Goal: Browse casually

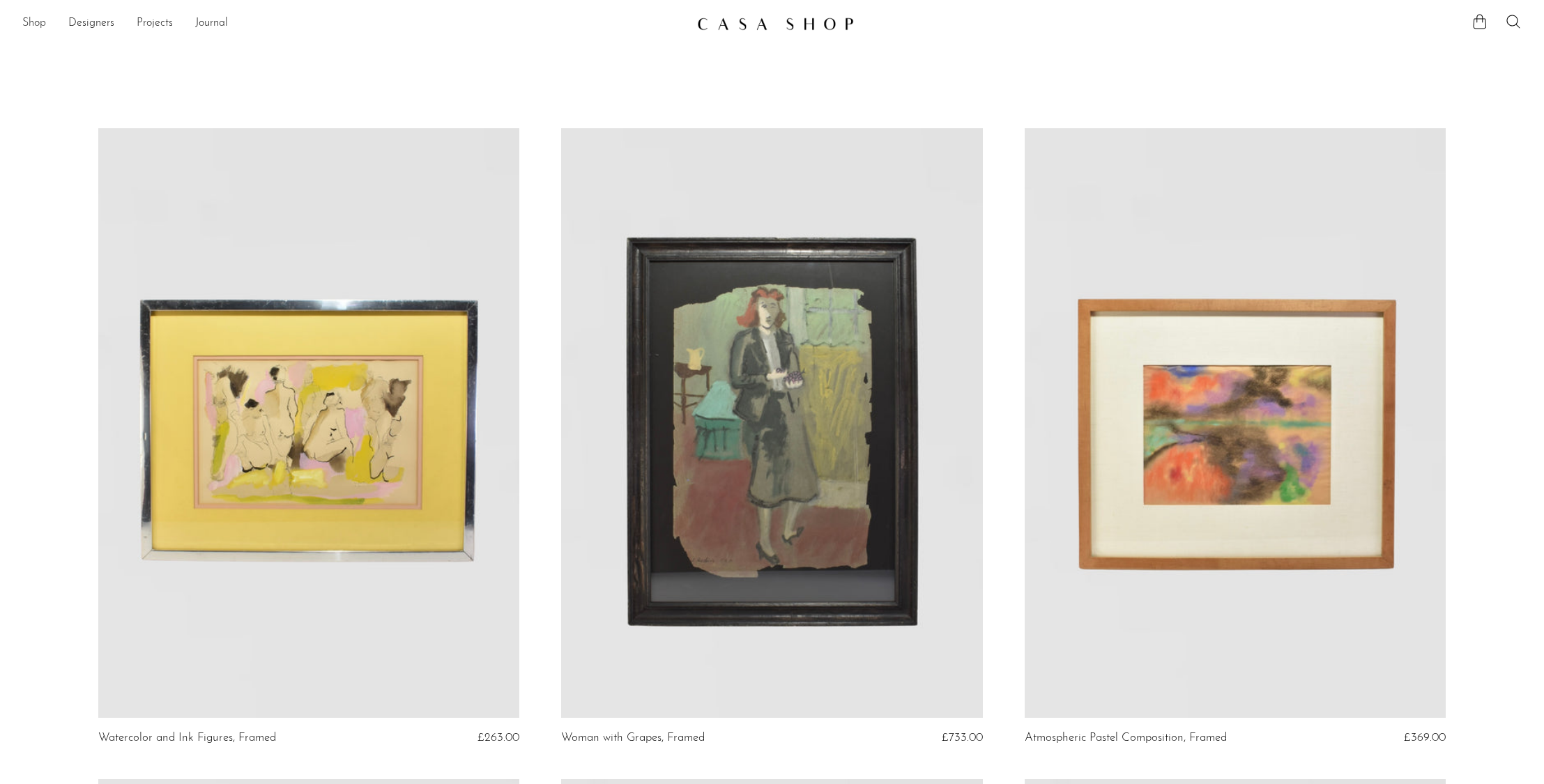
click at [42, 25] on link "Shop" at bounding box center [34, 24] width 24 height 18
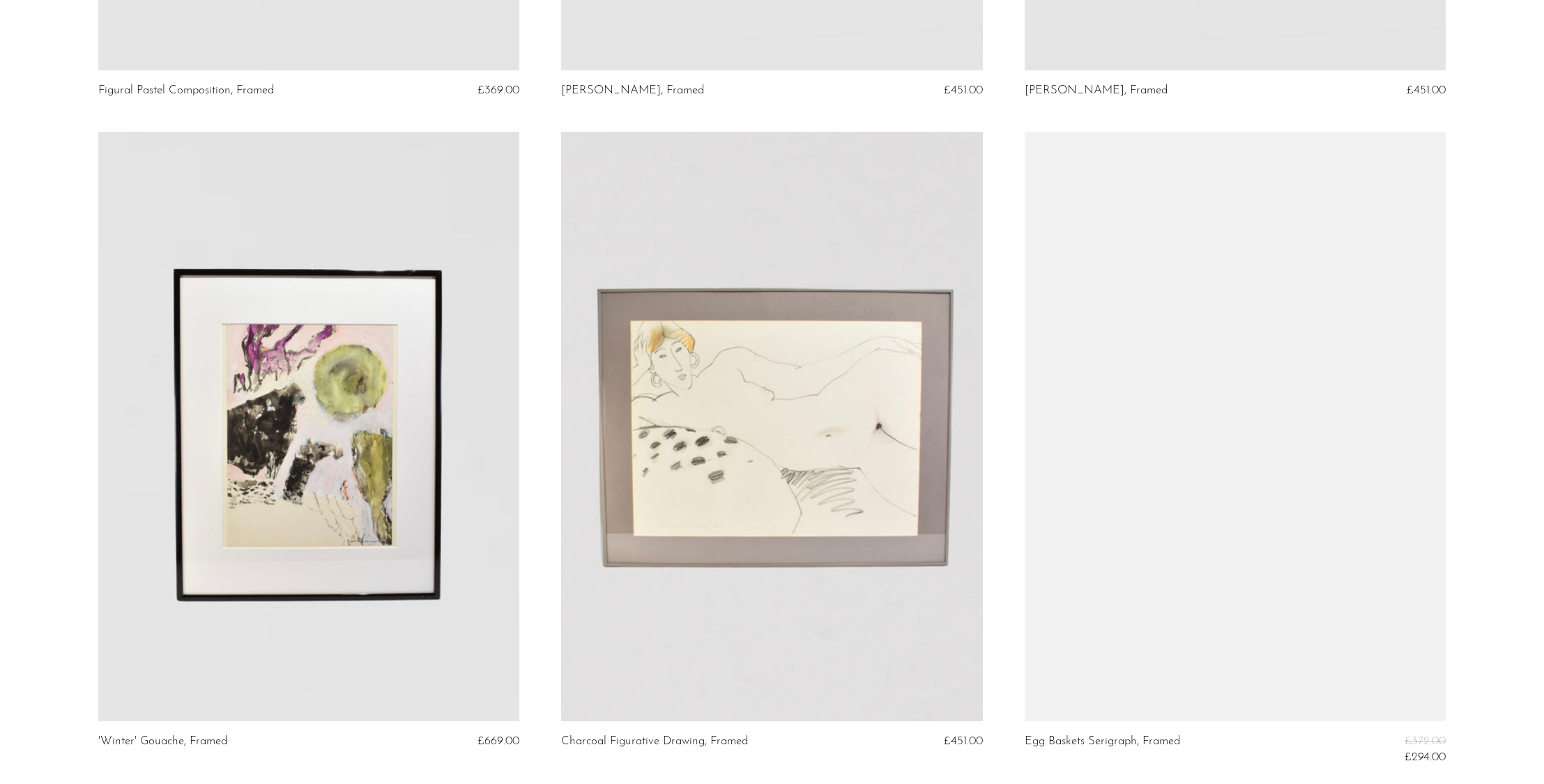
scroll to position [1713, 0]
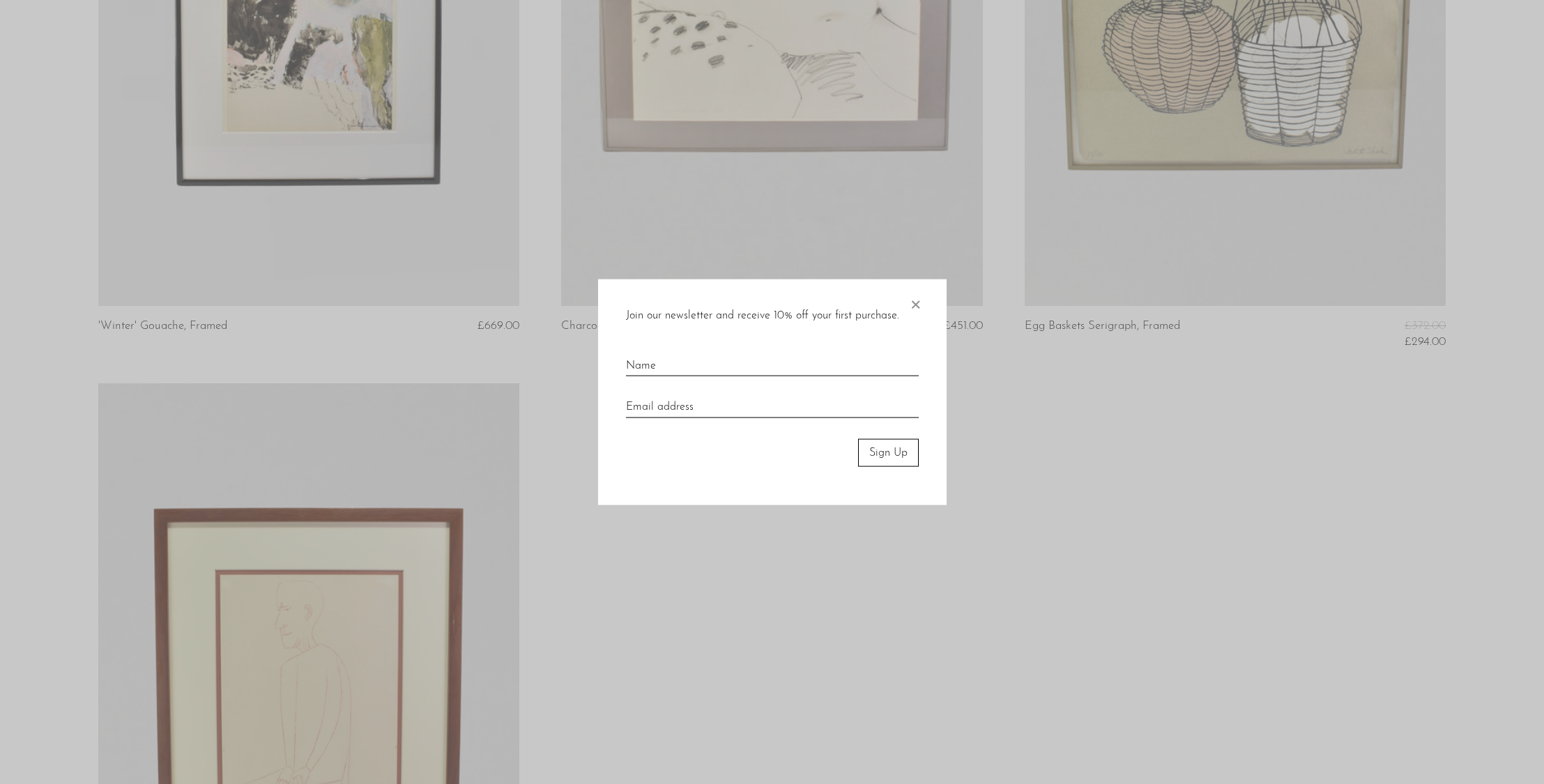
click at [913, 301] on span "×" at bounding box center [915, 301] width 14 height 45
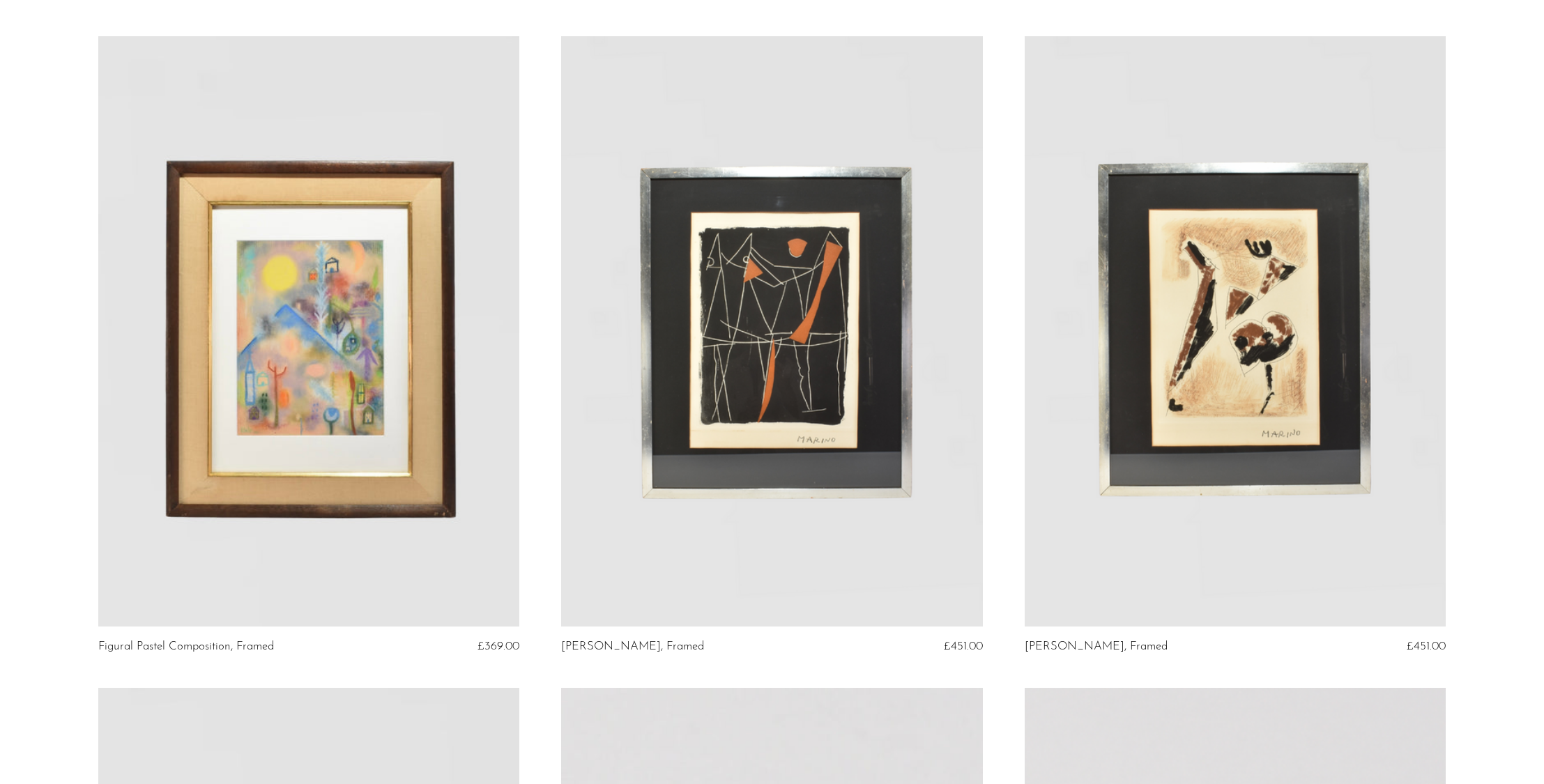
scroll to position [0, 0]
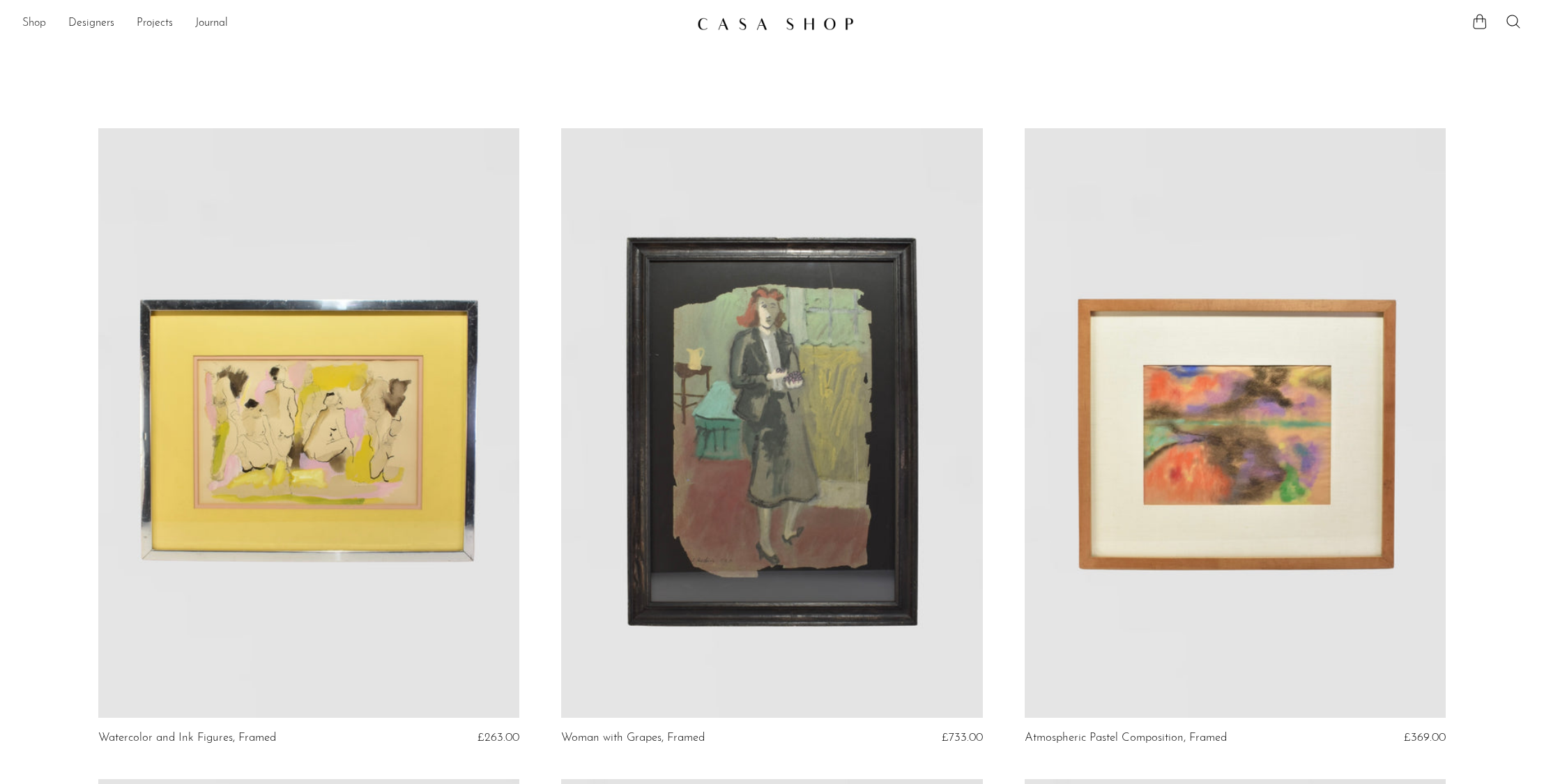
click at [28, 23] on link "Shop" at bounding box center [34, 24] width 24 height 18
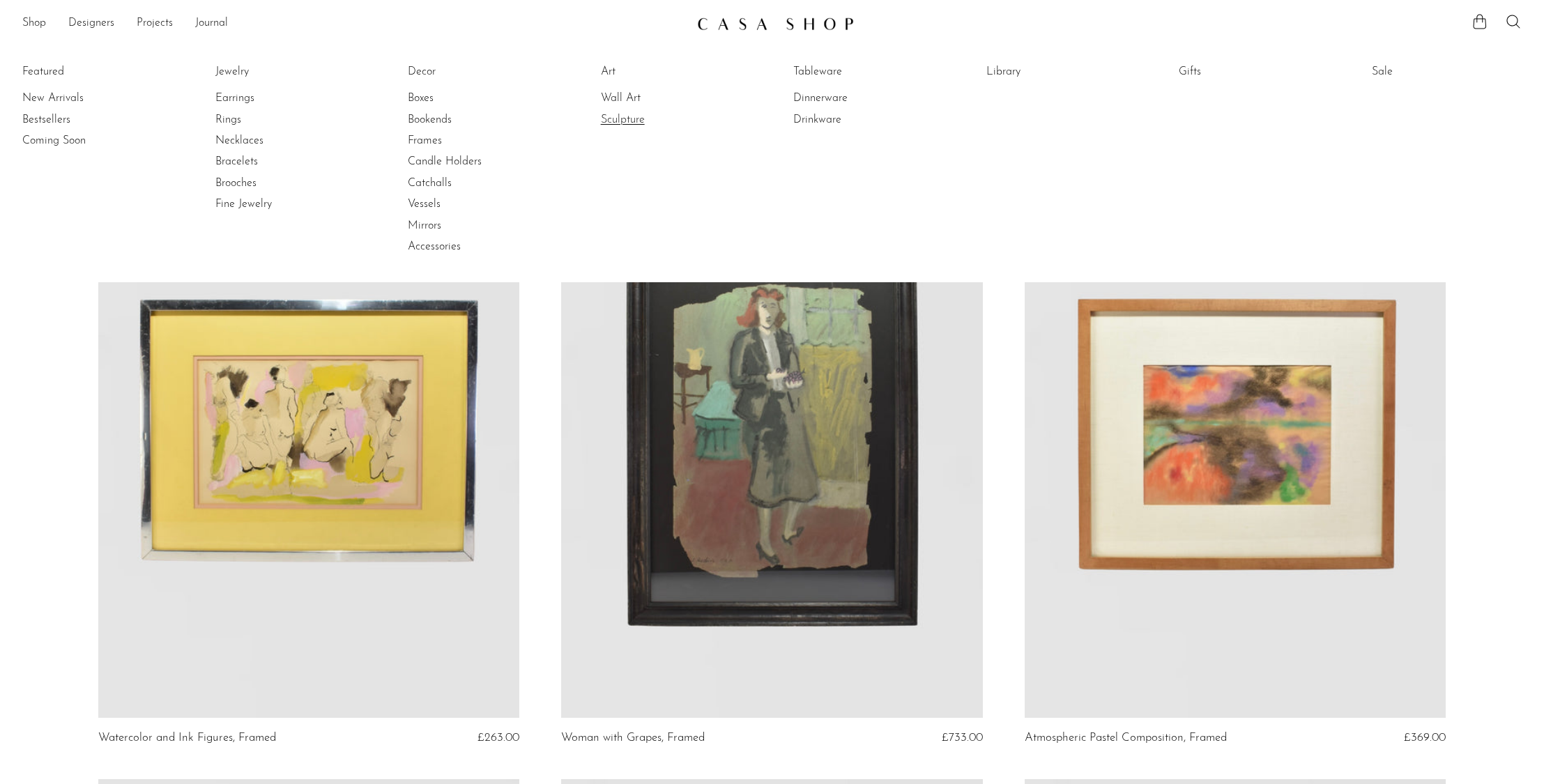
click at [622, 115] on link "Sculpture" at bounding box center [653, 120] width 105 height 15
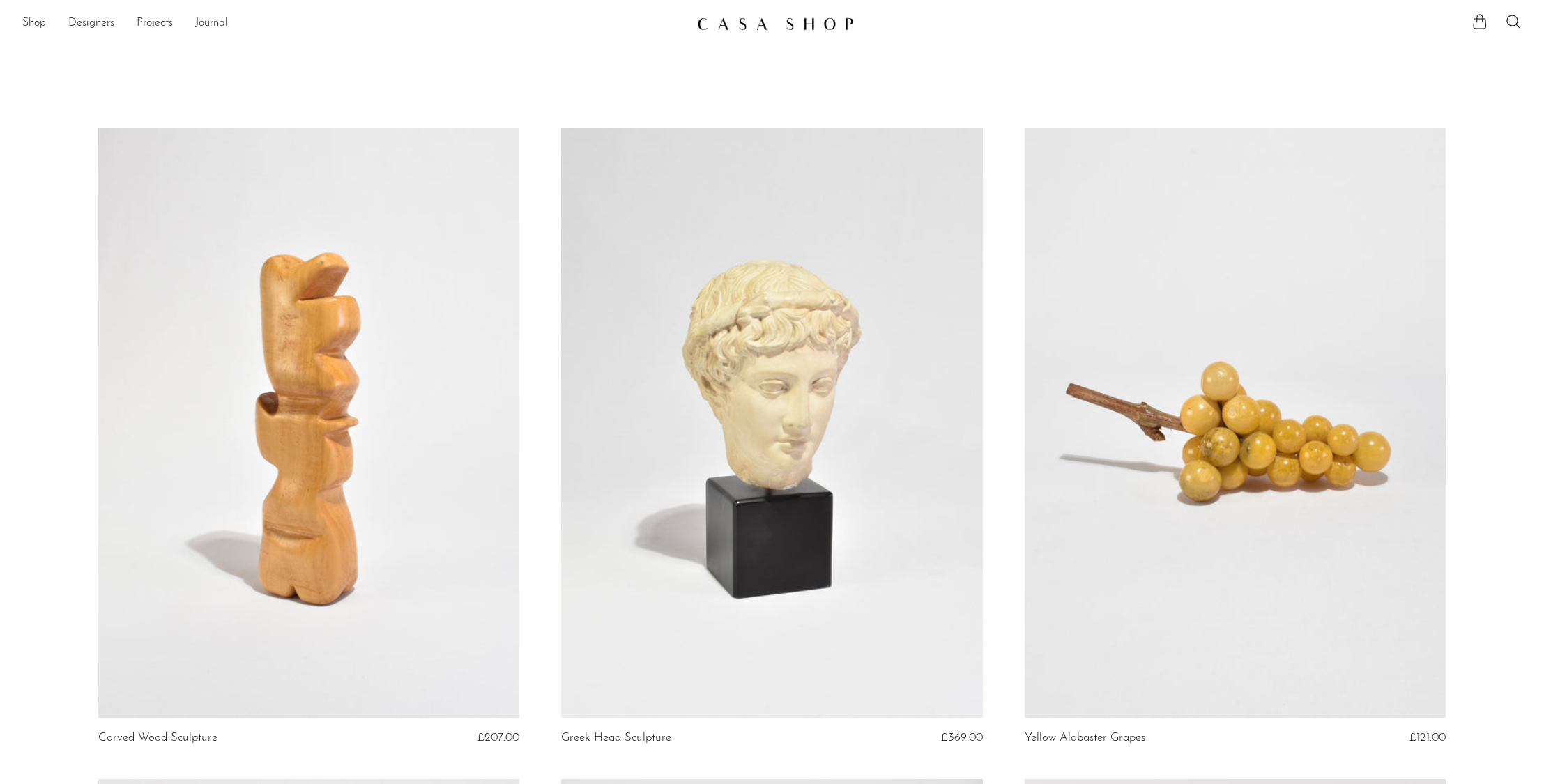
click at [757, 16] on link at bounding box center [772, 23] width 150 height 25
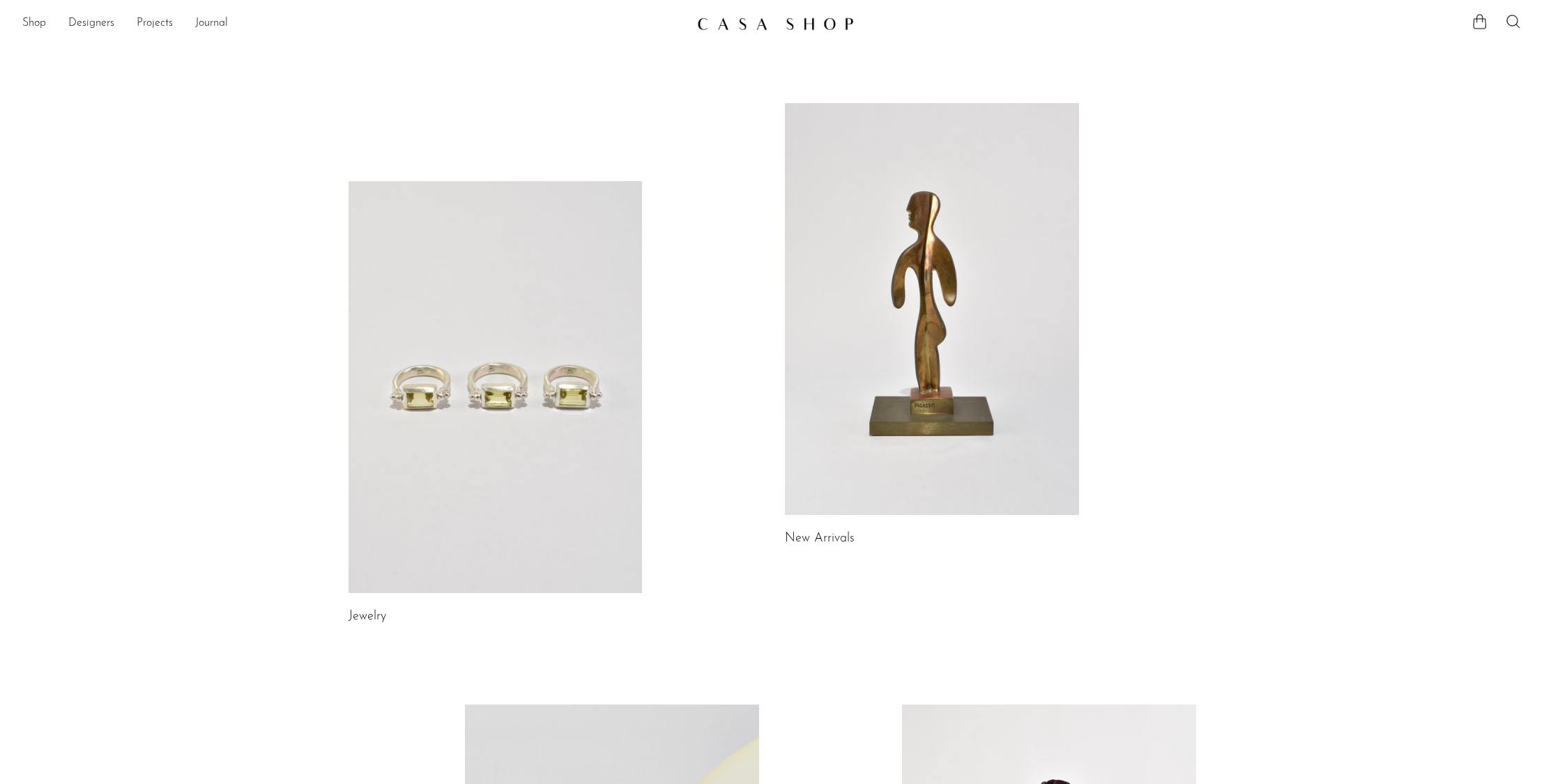
scroll to position [569, 0]
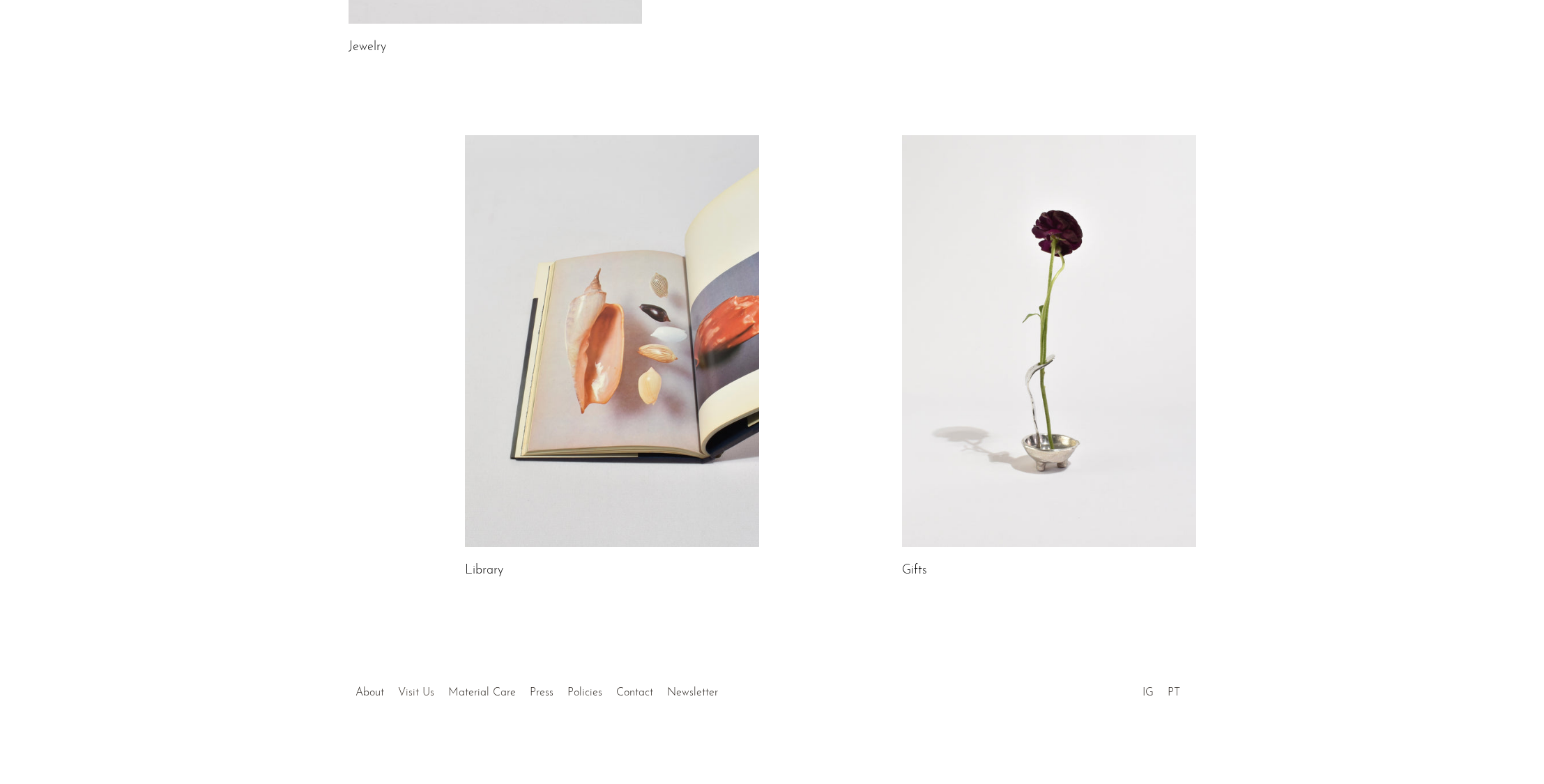
click at [425, 689] on link "Visit Us" at bounding box center [416, 692] width 37 height 11
click at [375, 690] on link "About" at bounding box center [370, 692] width 28 height 11
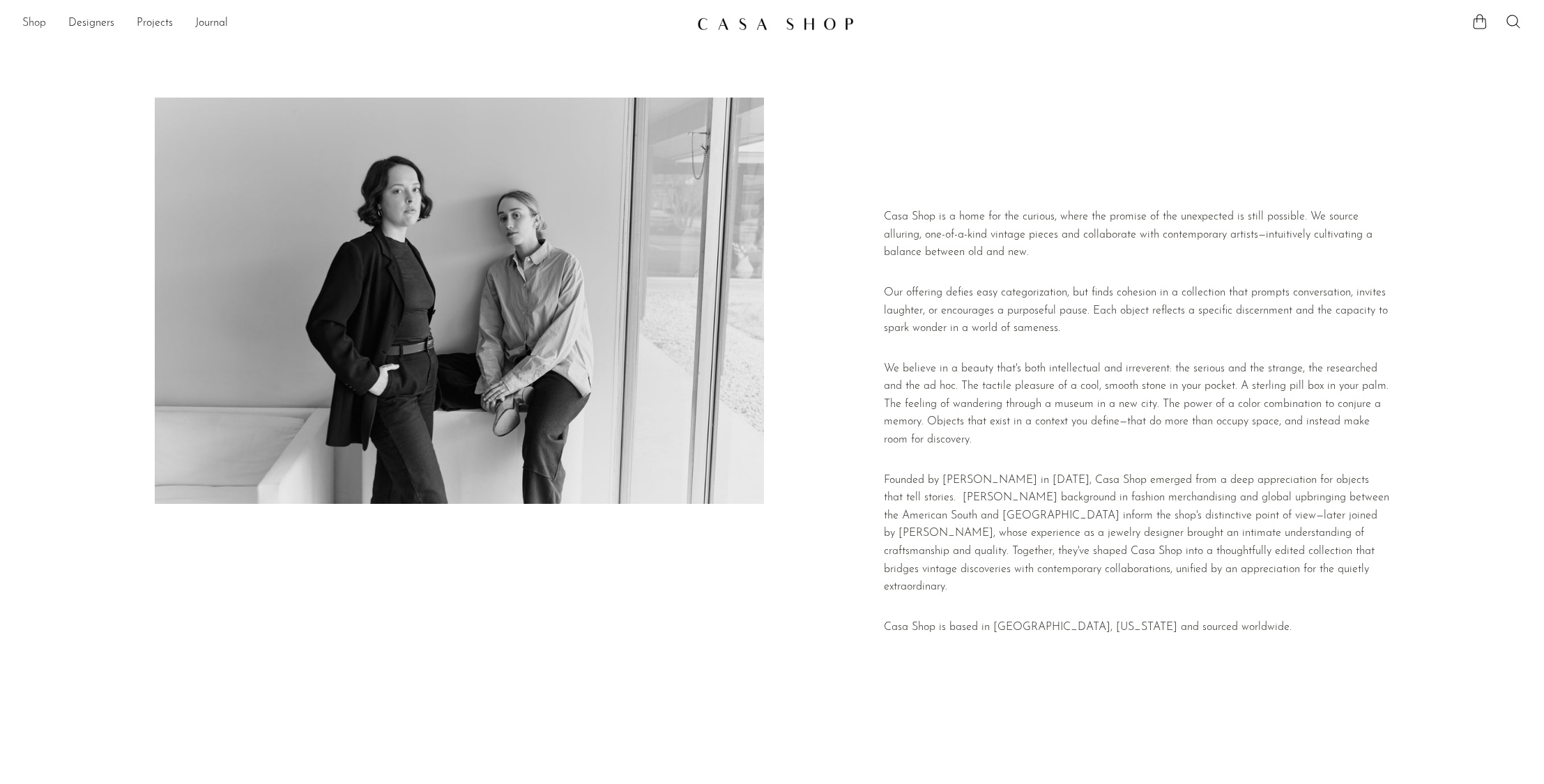
click at [27, 23] on link "Shop" at bounding box center [34, 24] width 24 height 18
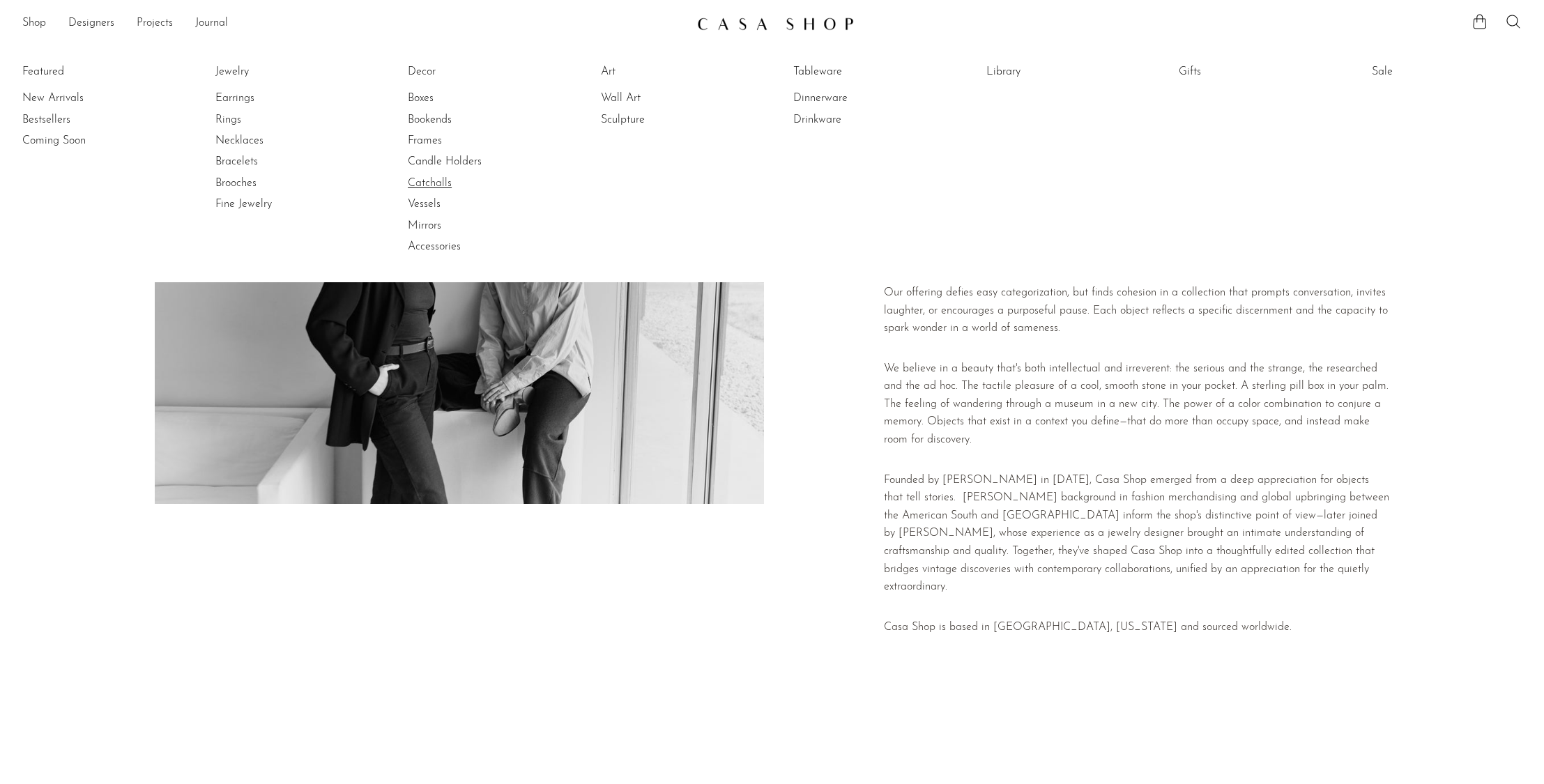
click at [440, 183] on link "Catchalls" at bounding box center [460, 183] width 105 height 15
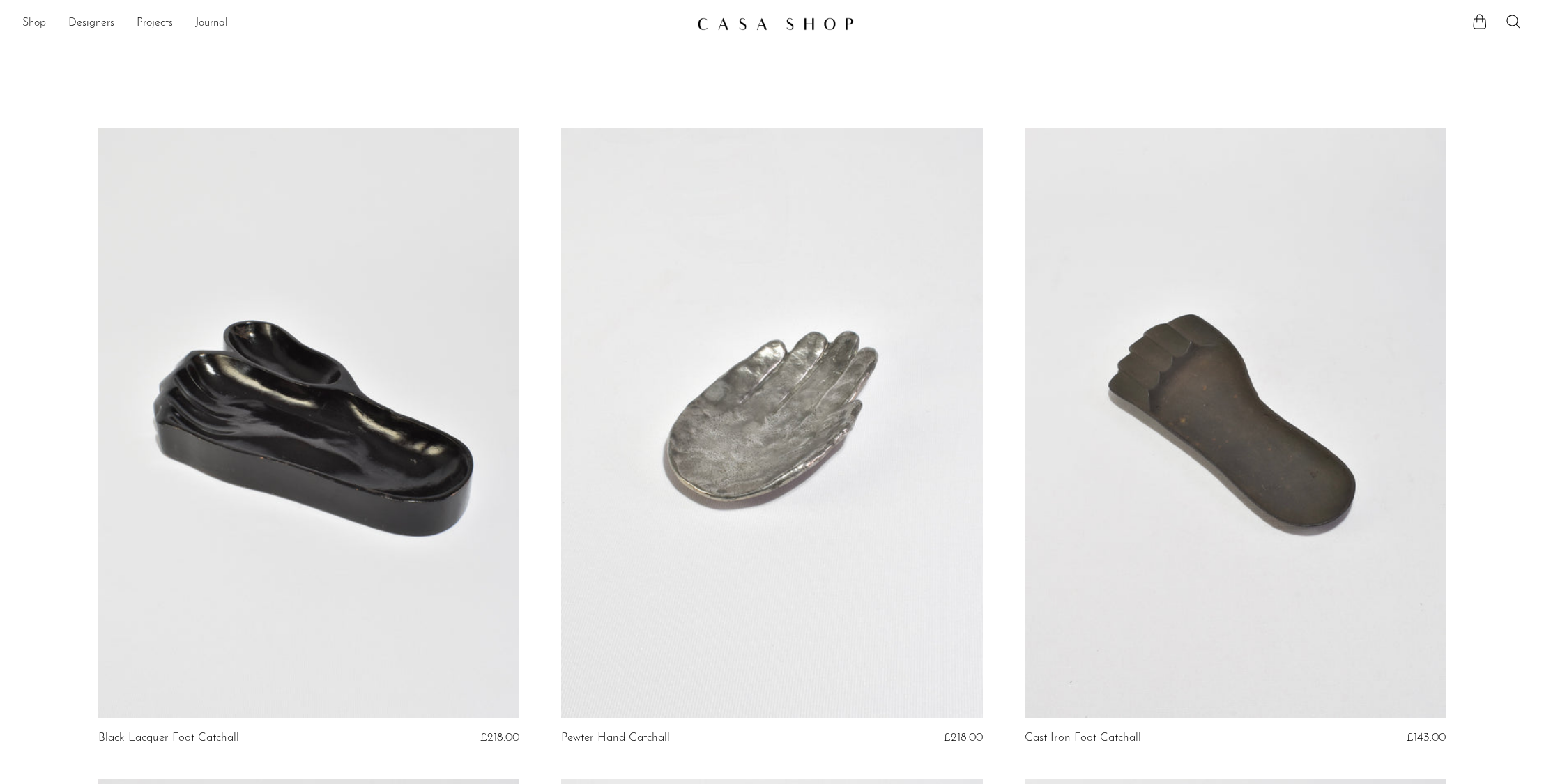
click at [37, 28] on link "Shop" at bounding box center [34, 24] width 24 height 18
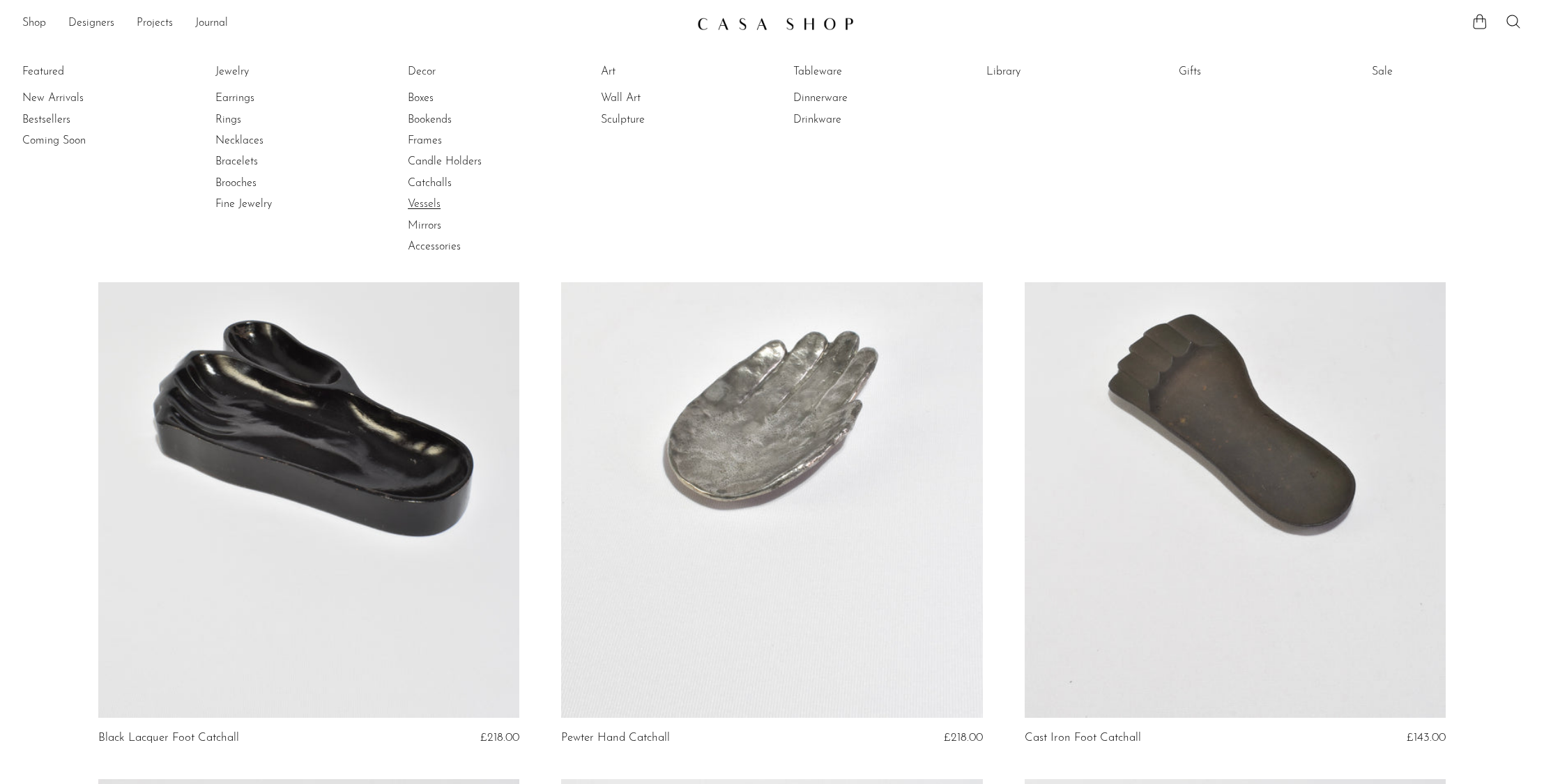
click at [429, 204] on link "Vessels" at bounding box center [460, 204] width 105 height 15
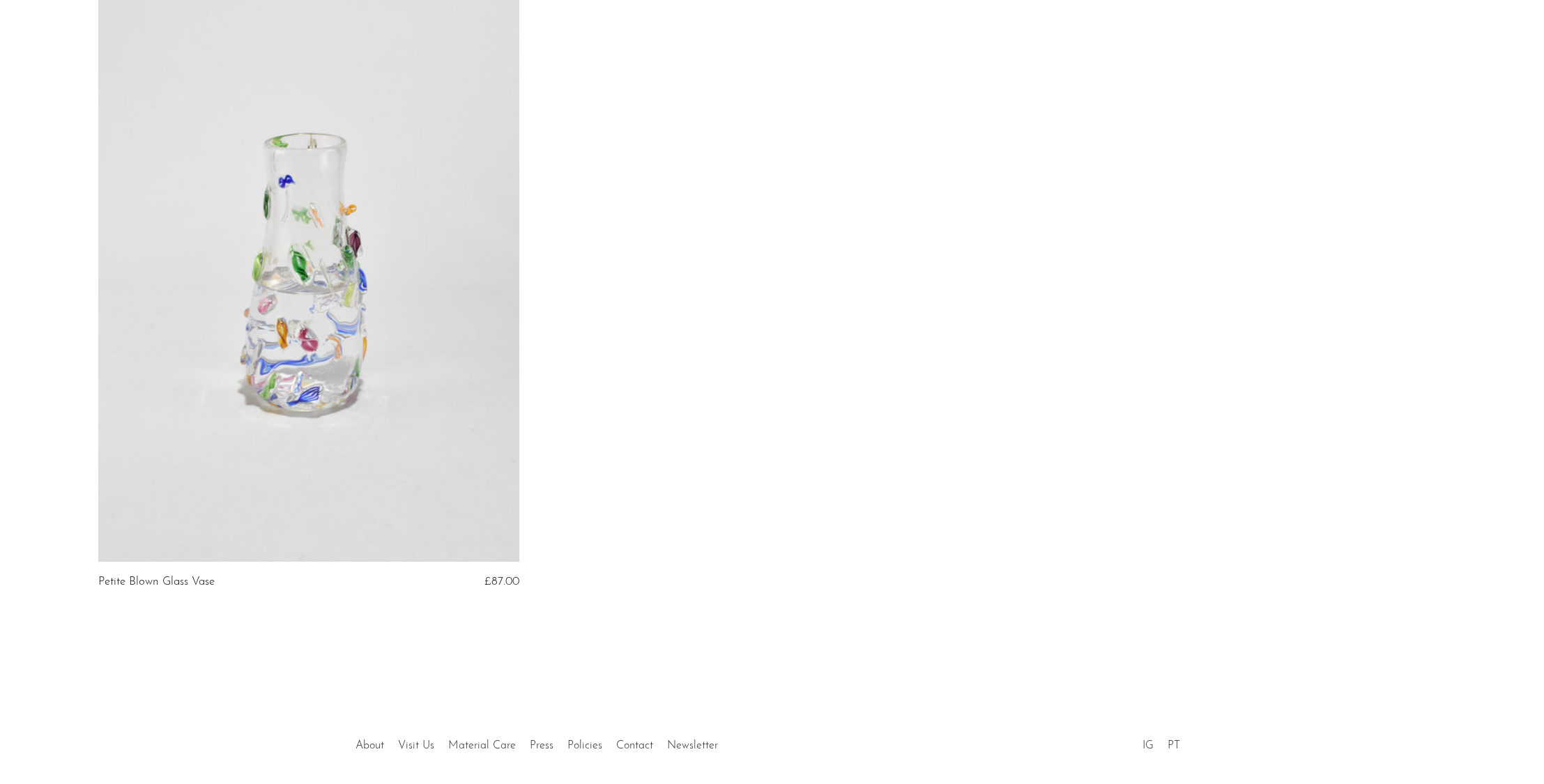
scroll to position [5432, 0]
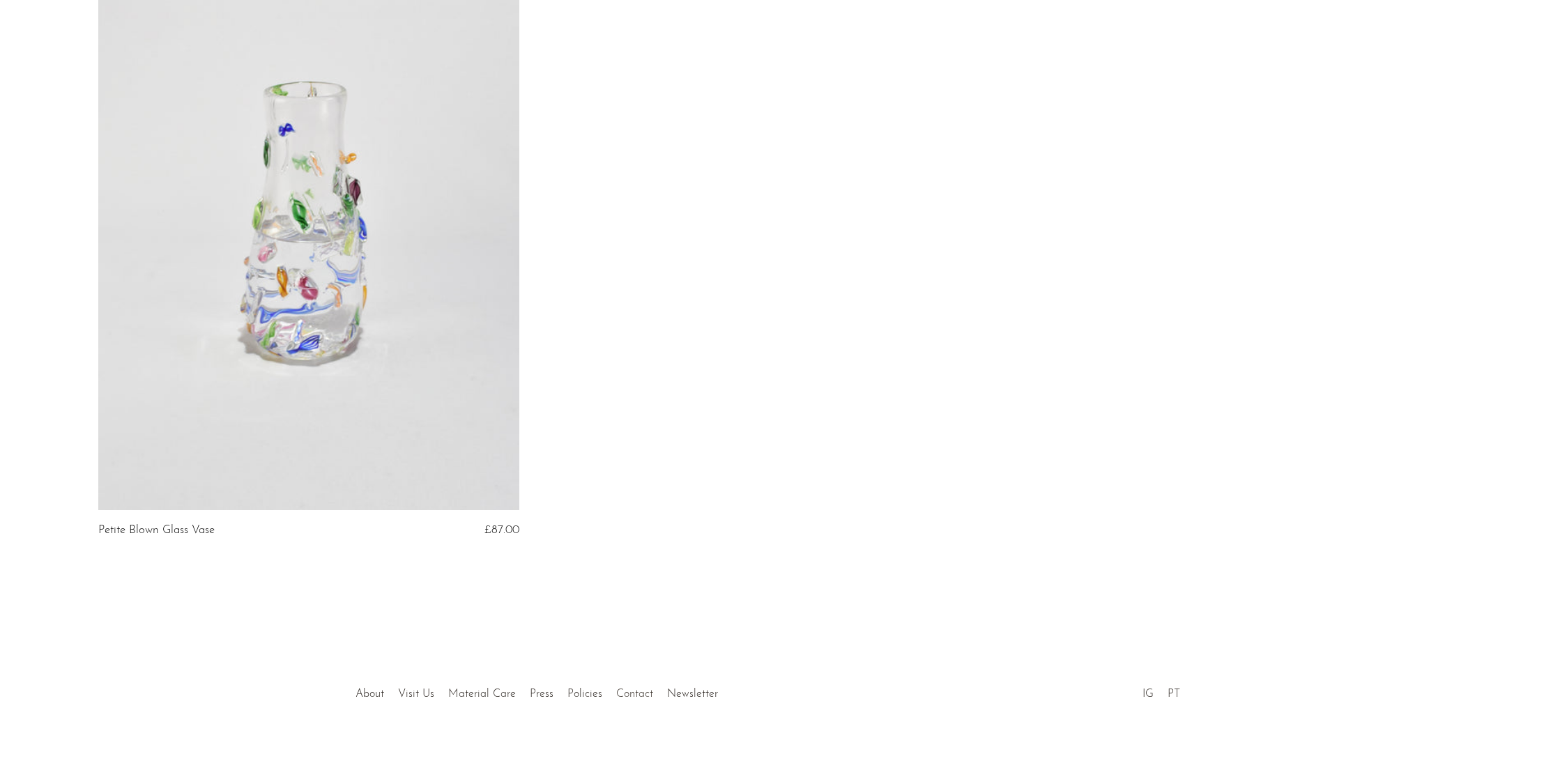
click at [622, 689] on link "Contact" at bounding box center [634, 693] width 37 height 11
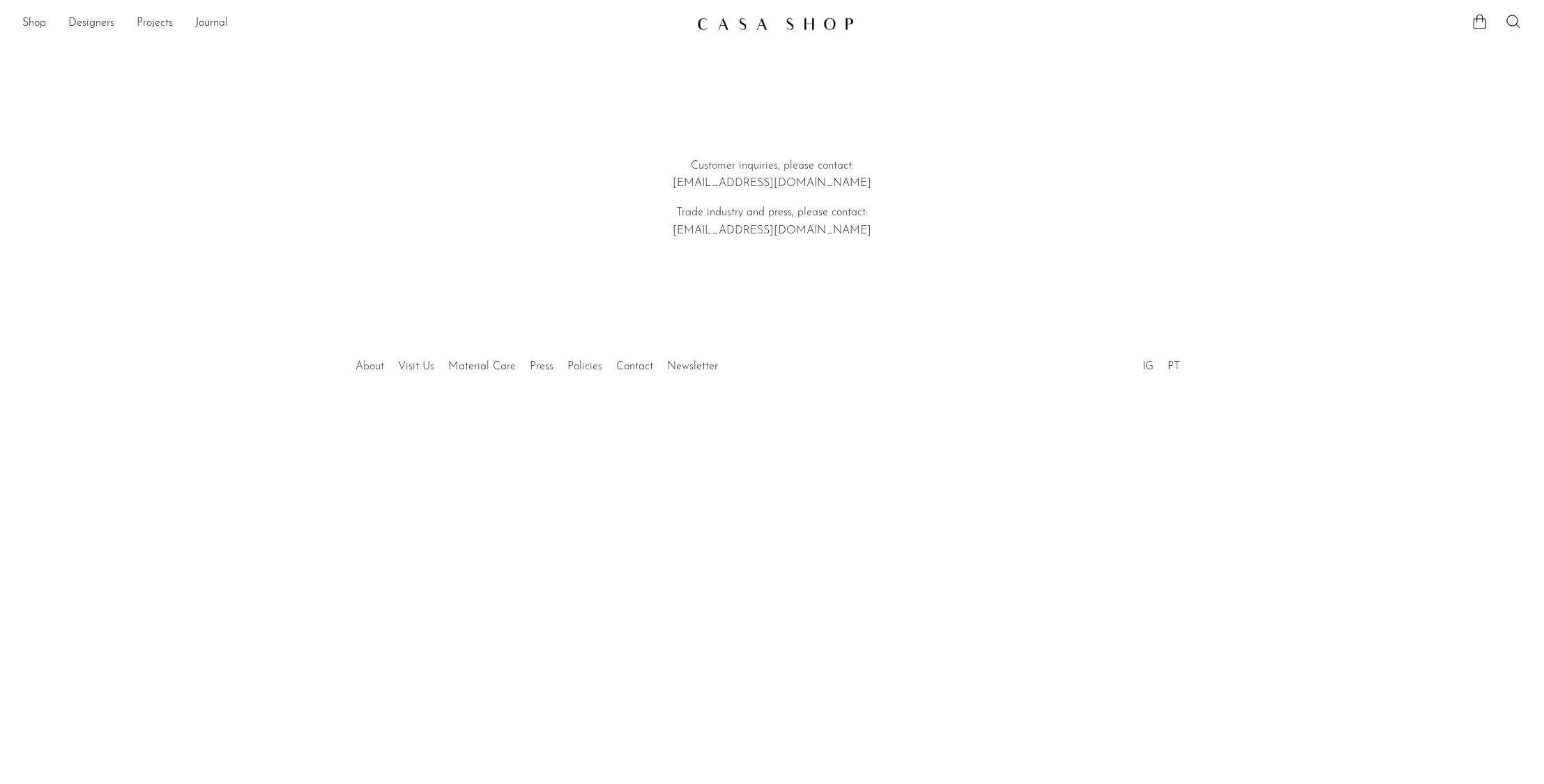
click at [362, 370] on link "About" at bounding box center [370, 365] width 28 height 11
click at [1148, 361] on link "IG" at bounding box center [1148, 365] width 11 height 11
